Goal: Entertainment & Leisure: Consume media (video, audio)

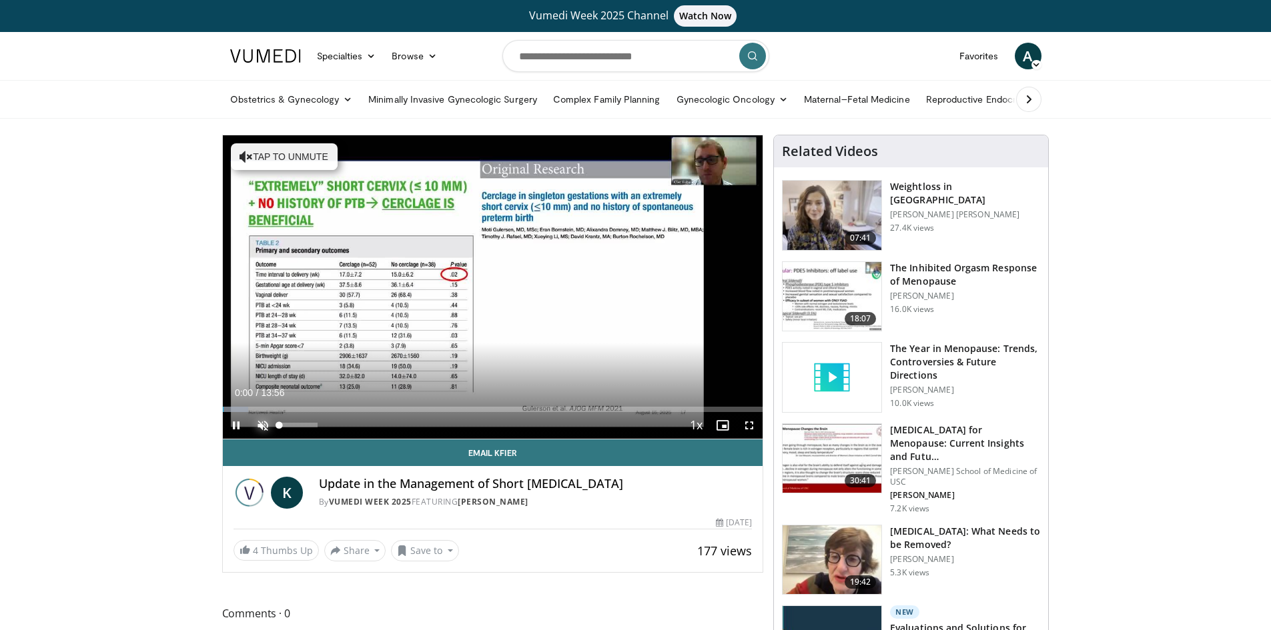
click at [266, 424] on span "Video Player" at bounding box center [262, 425] width 27 height 27
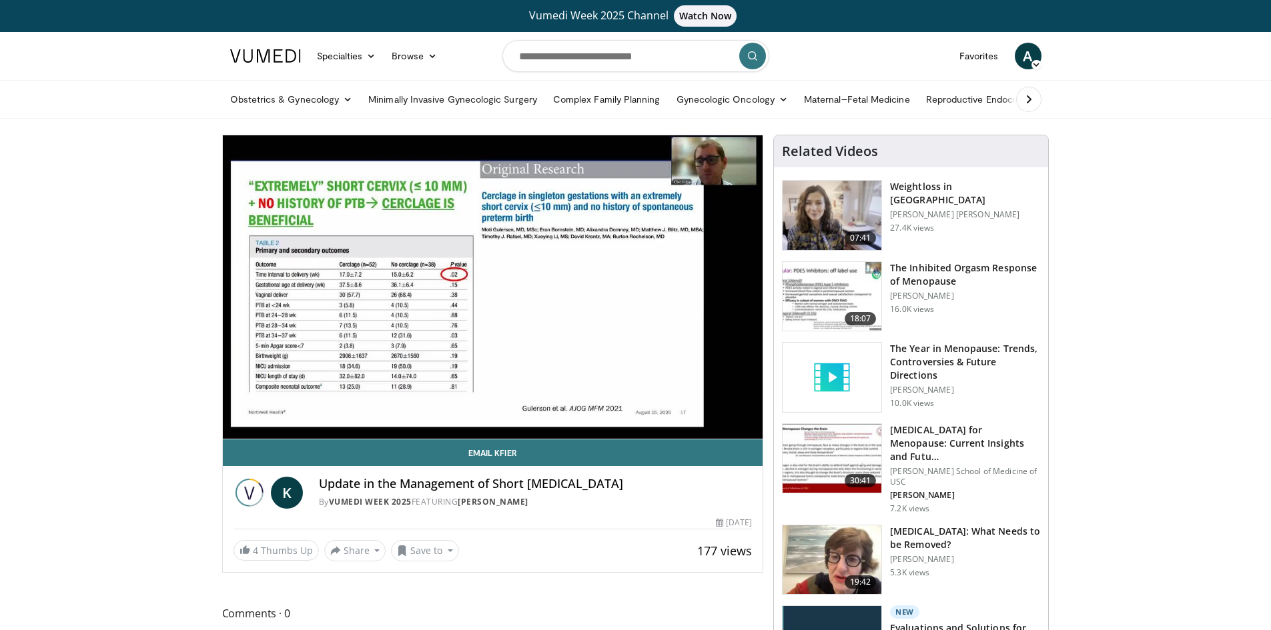
click at [682, 492] on div "Update in the Management of Short Cervix By Vumedi Week 2025 FEATURING Kfier Ku…" at bounding box center [536, 493] width 434 height 32
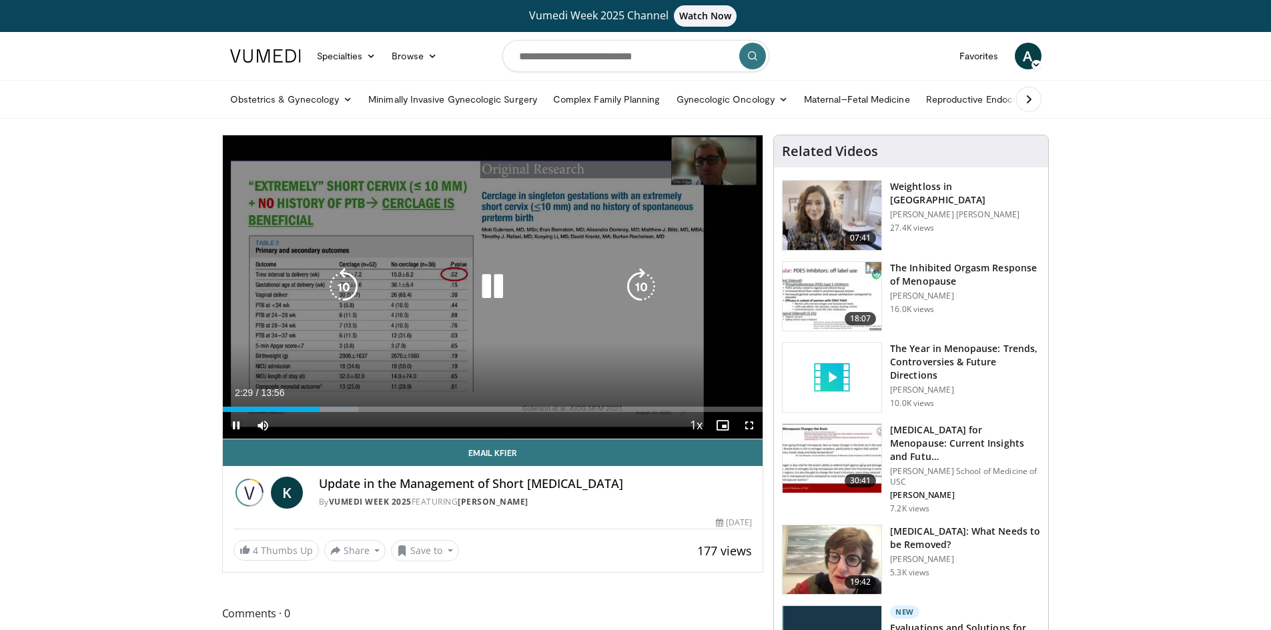
click at [496, 289] on icon "Video Player" at bounding box center [492, 286] width 37 height 37
click at [491, 279] on icon "Video Player" at bounding box center [492, 286] width 37 height 37
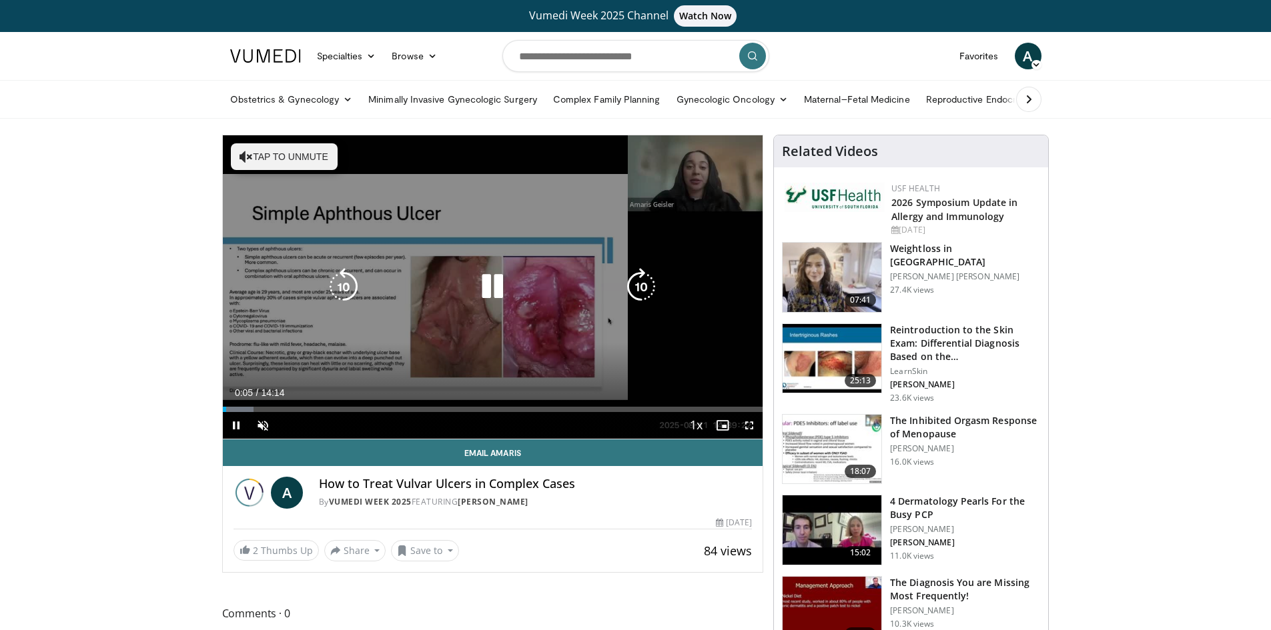
click at [492, 289] on icon "Video Player" at bounding box center [492, 286] width 37 height 37
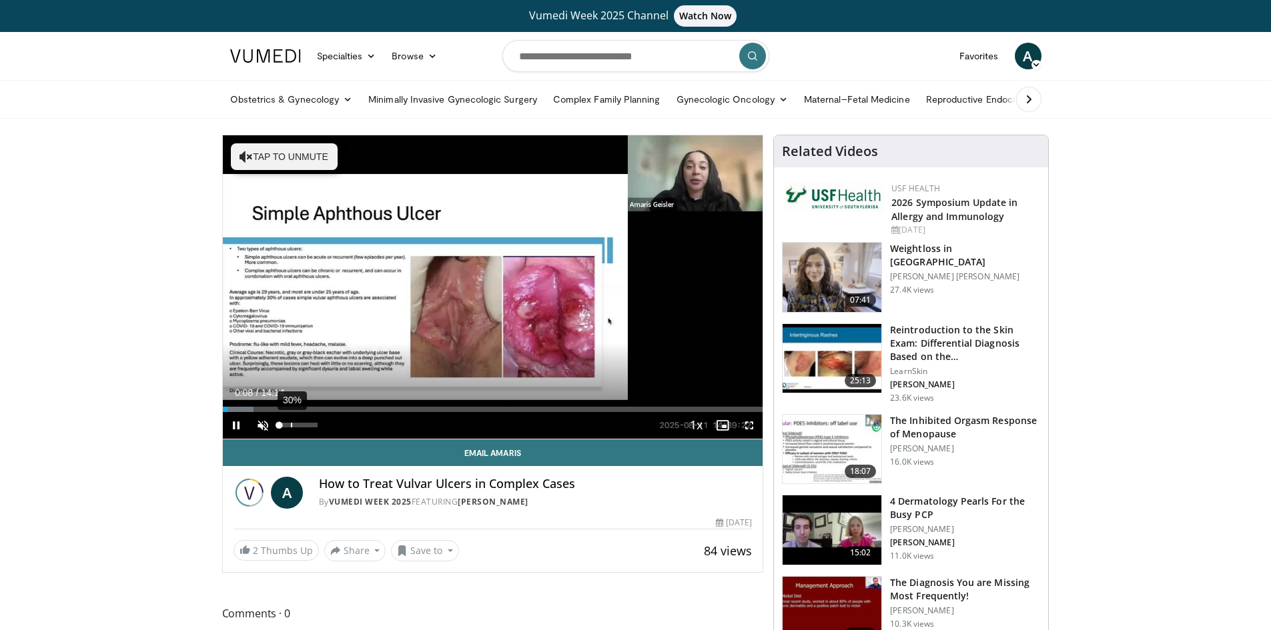
click at [291, 426] on div "30%" at bounding box center [298, 425] width 38 height 5
click at [311, 426] on div "84%" at bounding box center [298, 425] width 38 height 5
click at [316, 422] on div "98%" at bounding box center [298, 425] width 47 height 27
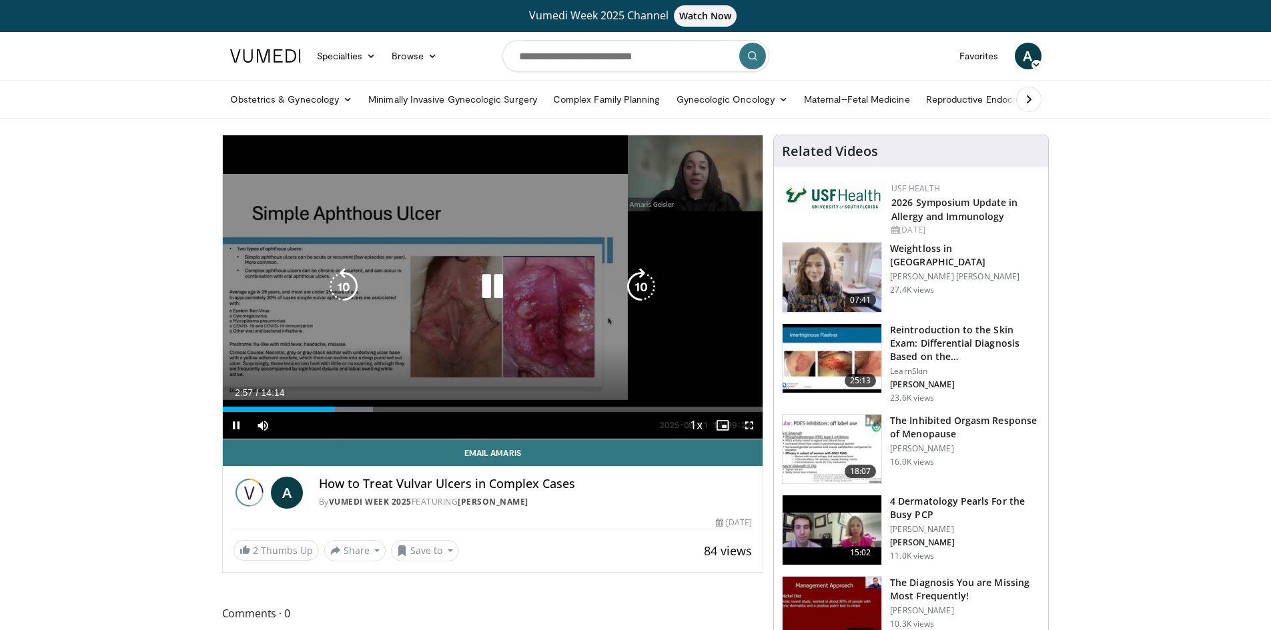
click at [489, 279] on icon "Video Player" at bounding box center [492, 286] width 37 height 37
click at [490, 283] on icon "Video Player" at bounding box center [492, 286] width 37 height 37
click at [488, 285] on icon "Video Player" at bounding box center [492, 286] width 37 height 37
click at [496, 283] on icon "Video Player" at bounding box center [492, 286] width 37 height 37
click at [488, 286] on icon "Video Player" at bounding box center [492, 286] width 37 height 37
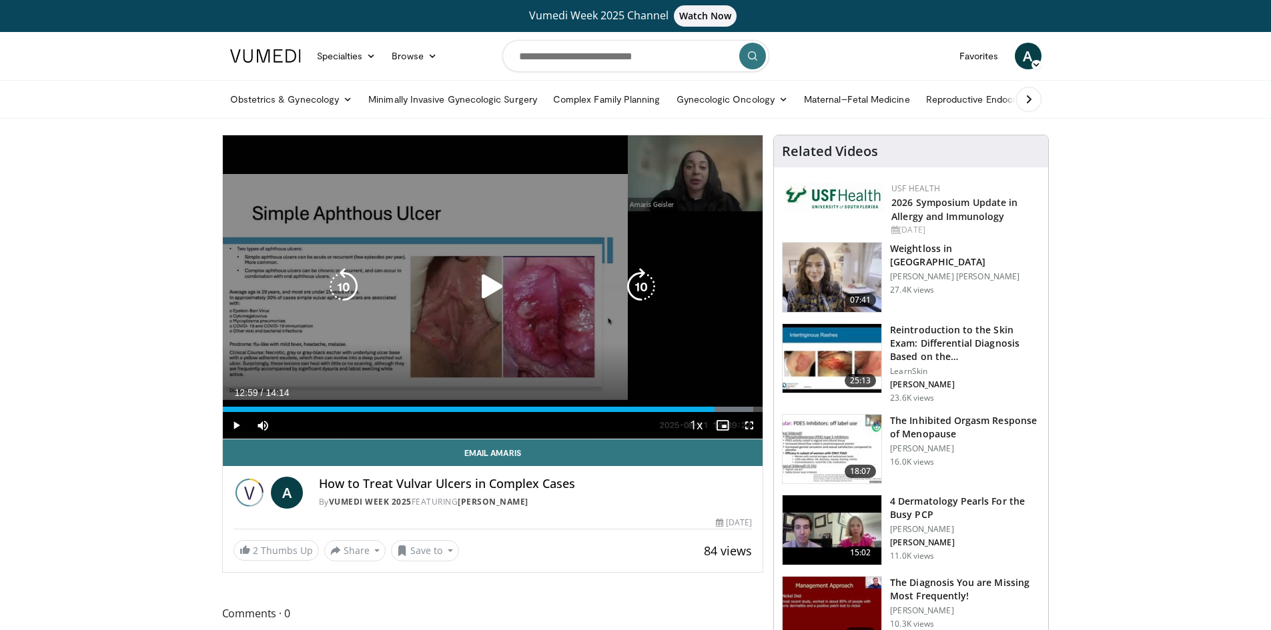
click at [484, 288] on icon "Video Player" at bounding box center [492, 286] width 37 height 37
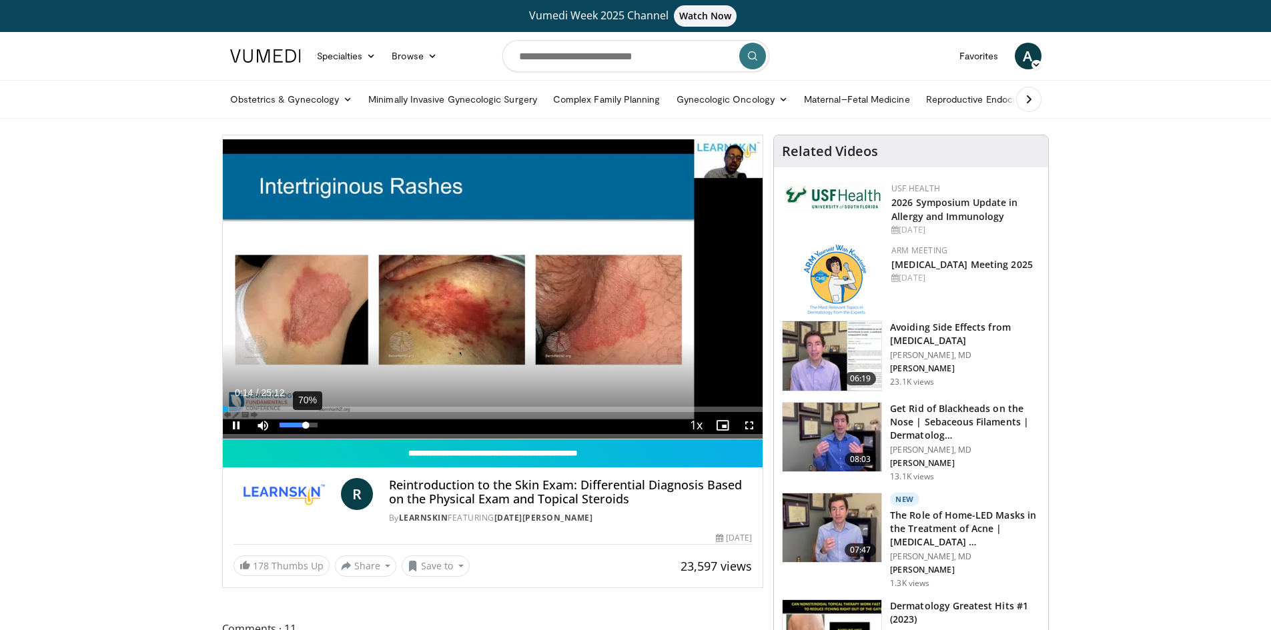
click at [306, 423] on div "70%" at bounding box center [298, 425] width 38 height 5
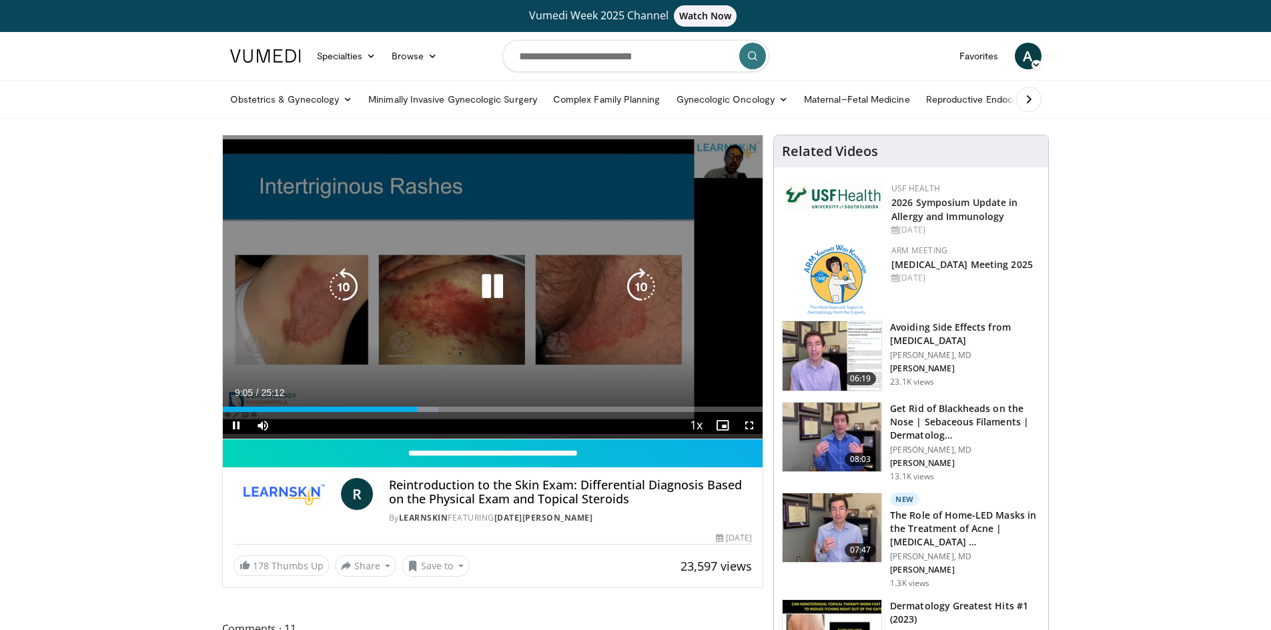
click at [492, 286] on icon "Video Player" at bounding box center [492, 286] width 37 height 37
